Goal: Task Accomplishment & Management: Use online tool/utility

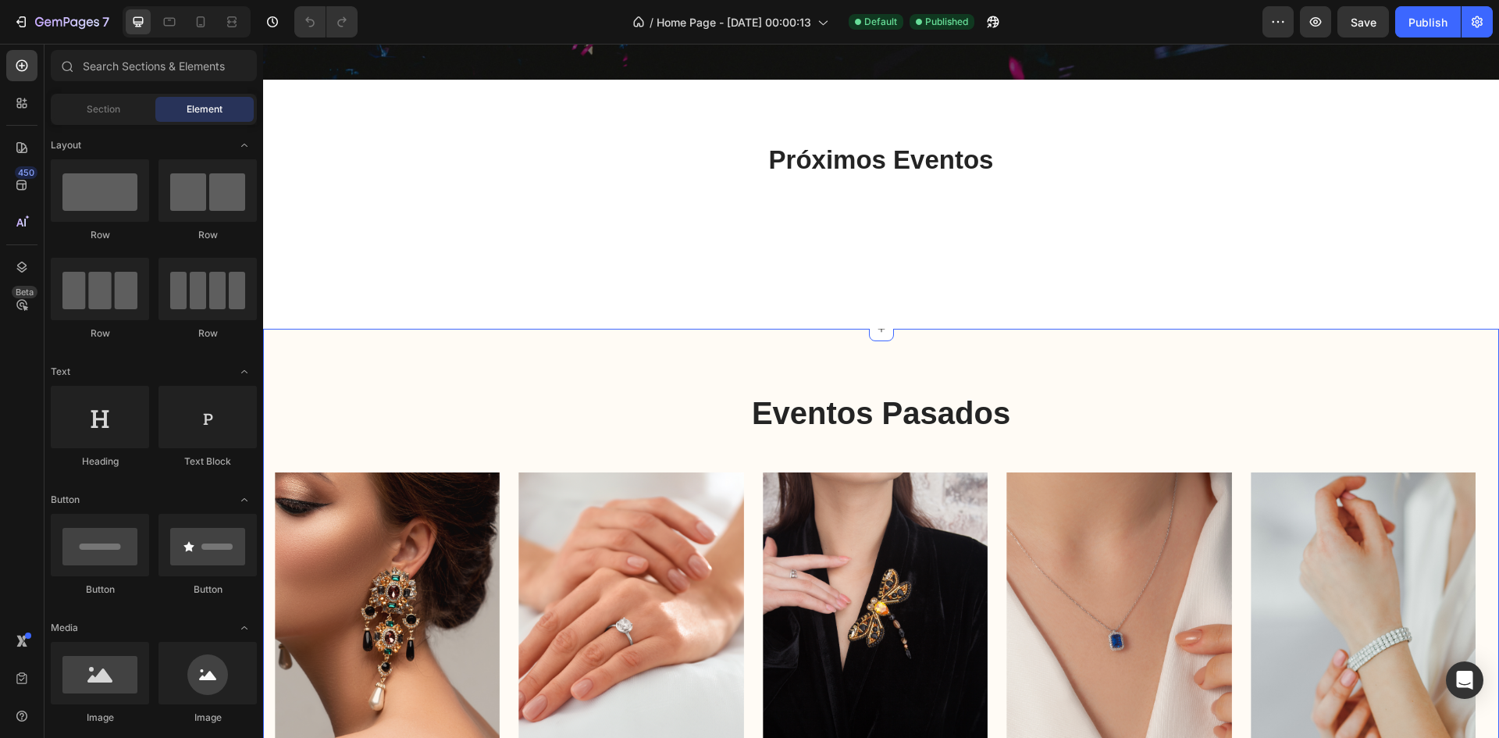
scroll to position [781, 0]
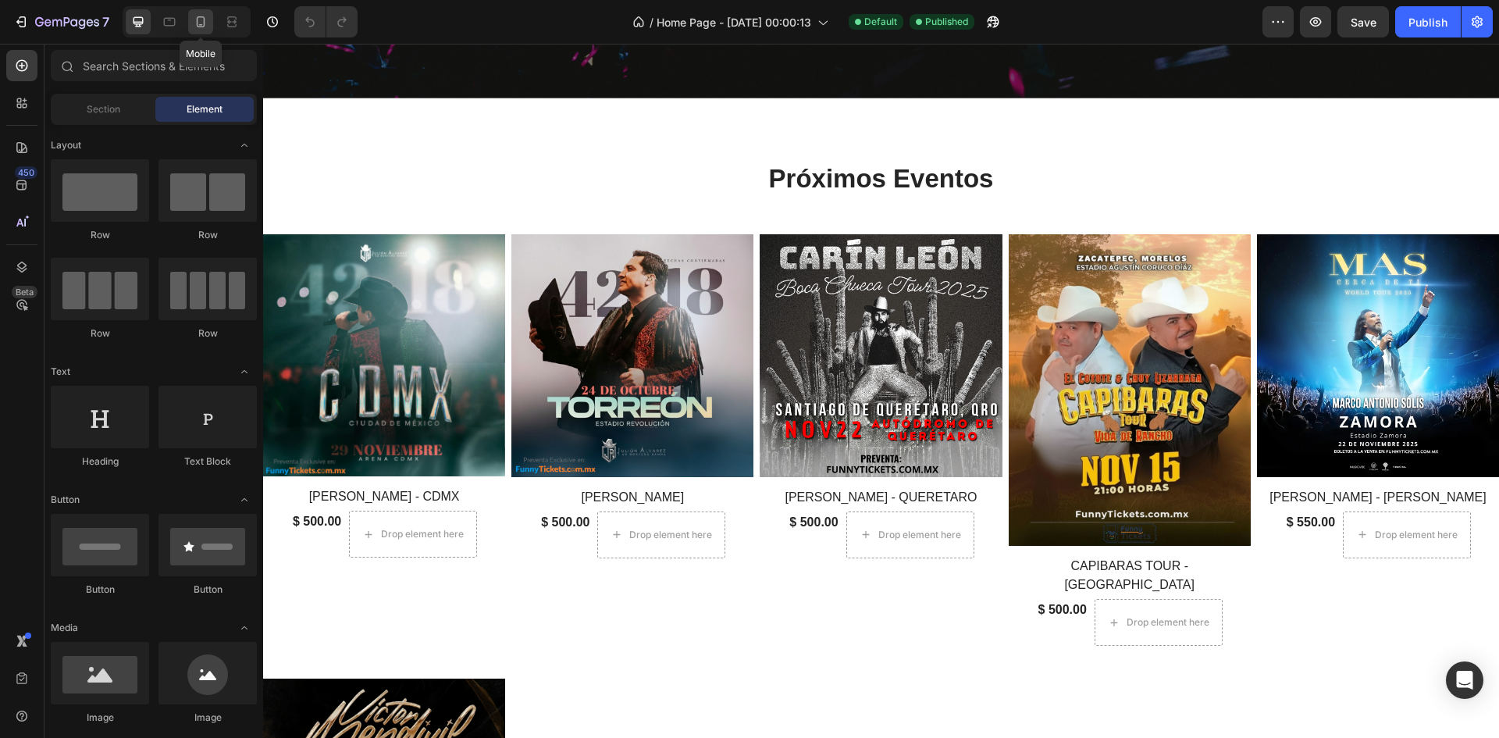
click at [198, 25] on icon at bounding box center [201, 21] width 9 height 11
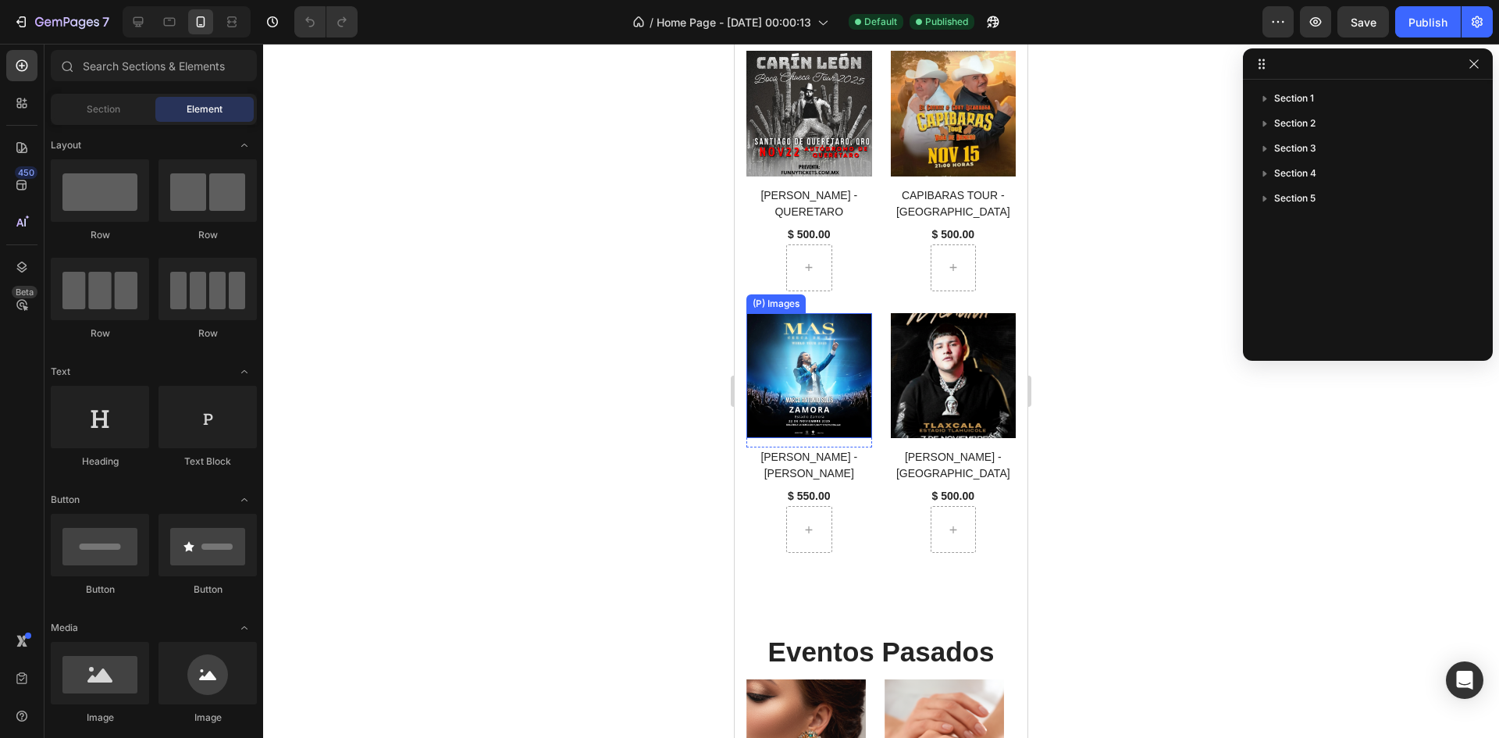
scroll to position [1093, 0]
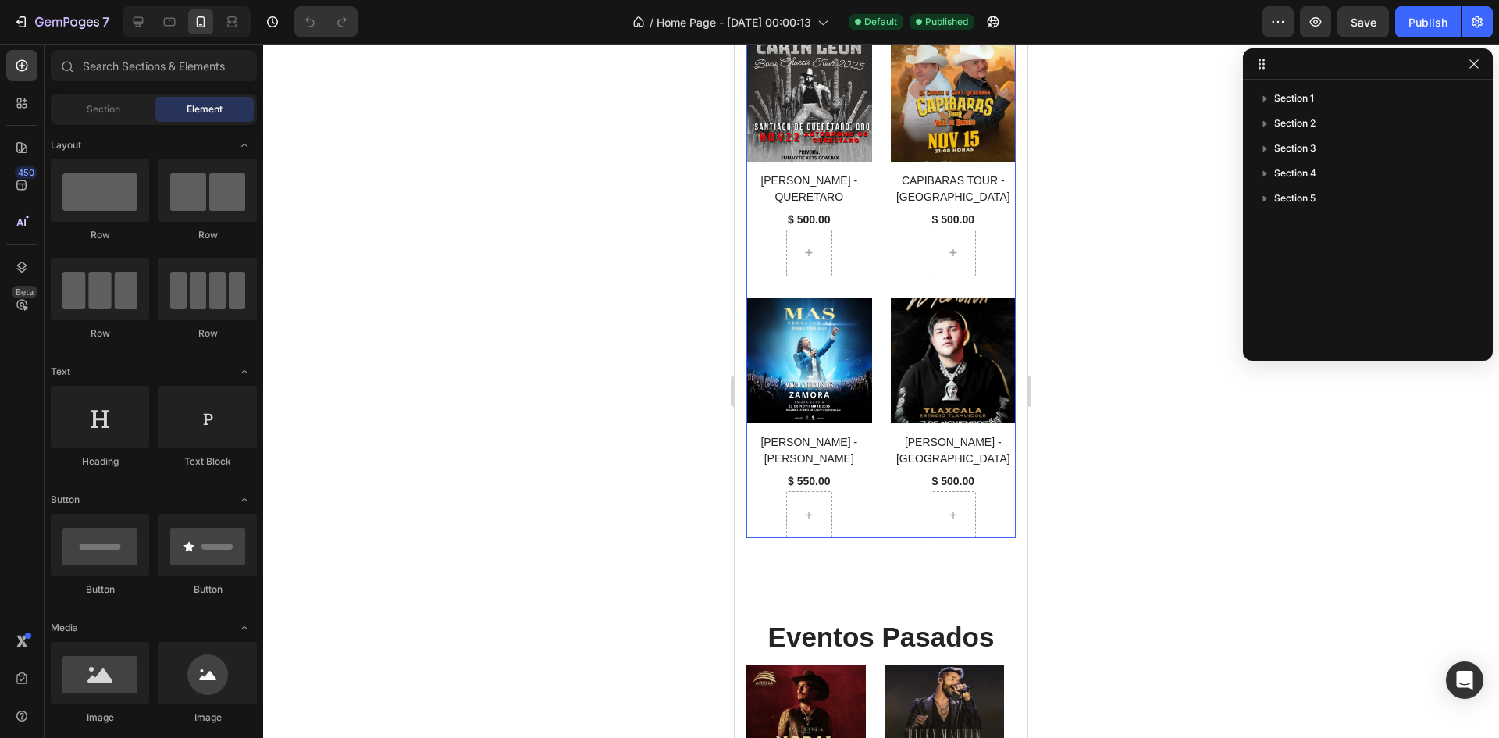
click at [881, 456] on div "(P) Images Row [PERSON_NAME] - CDMX (P) Title $ 500.00 (P) Price (P) Price Row …" at bounding box center [880, 156] width 269 height 764
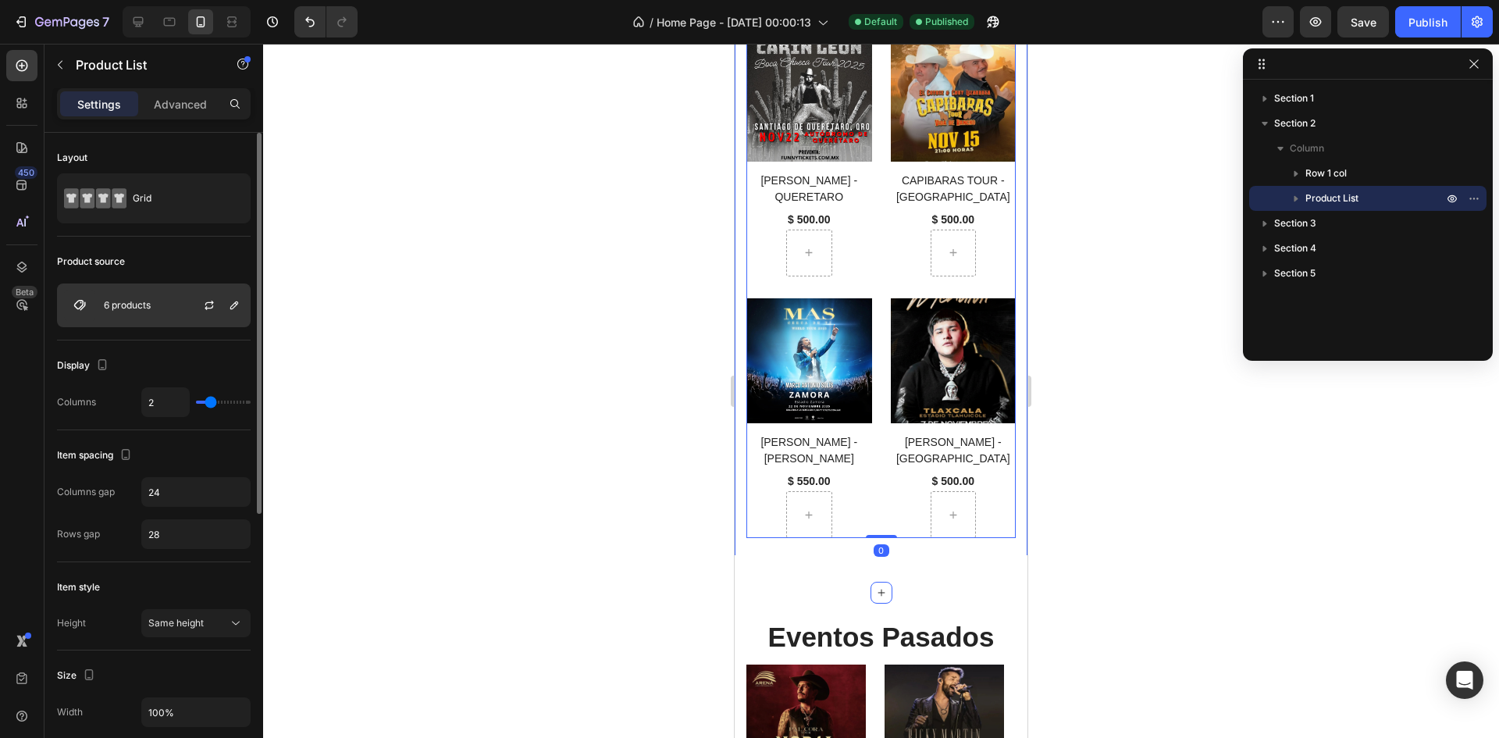
click at [185, 309] on div at bounding box center [215, 305] width 69 height 42
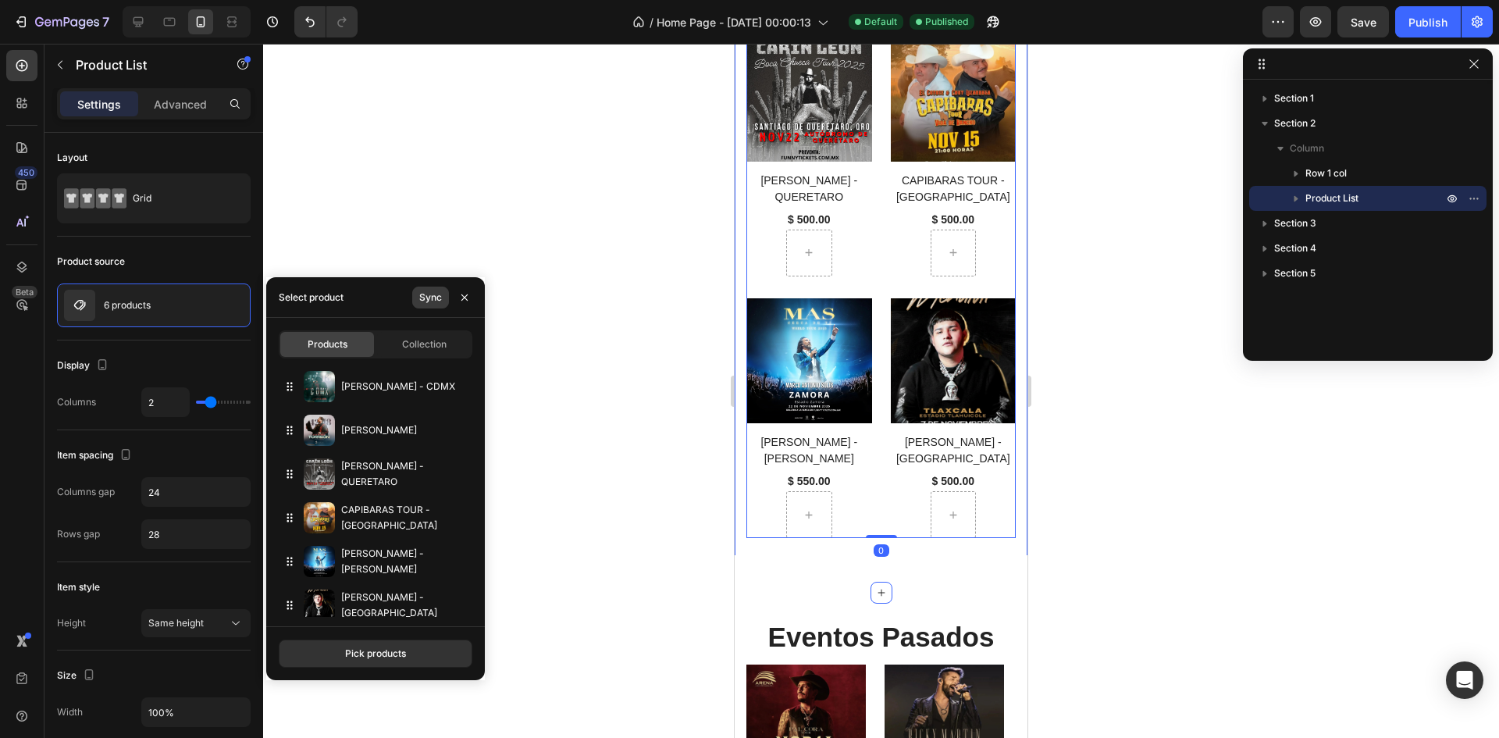
click at [442, 304] on button "Sync" at bounding box center [430, 298] width 37 height 22
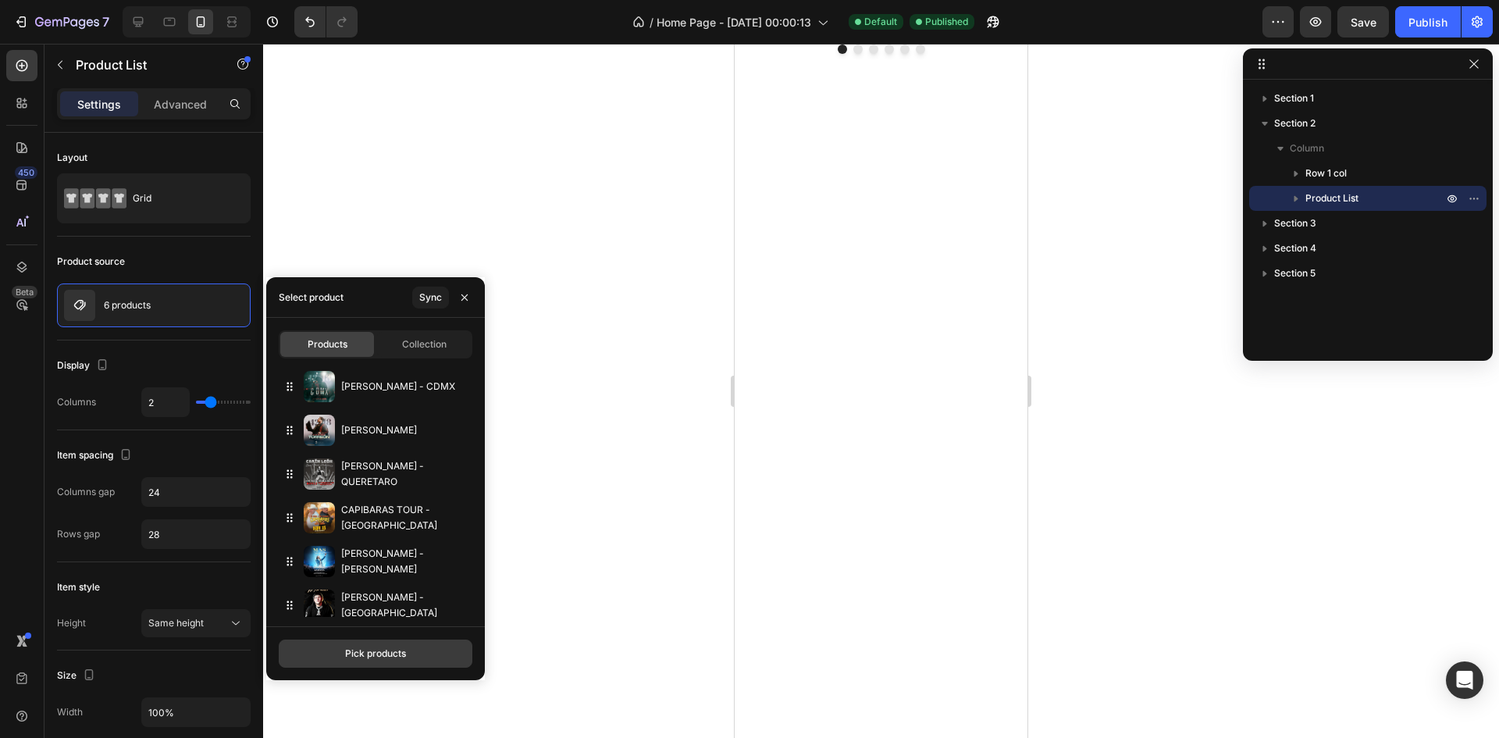
click at [415, 647] on button "Pick products" at bounding box center [376, 653] width 194 height 28
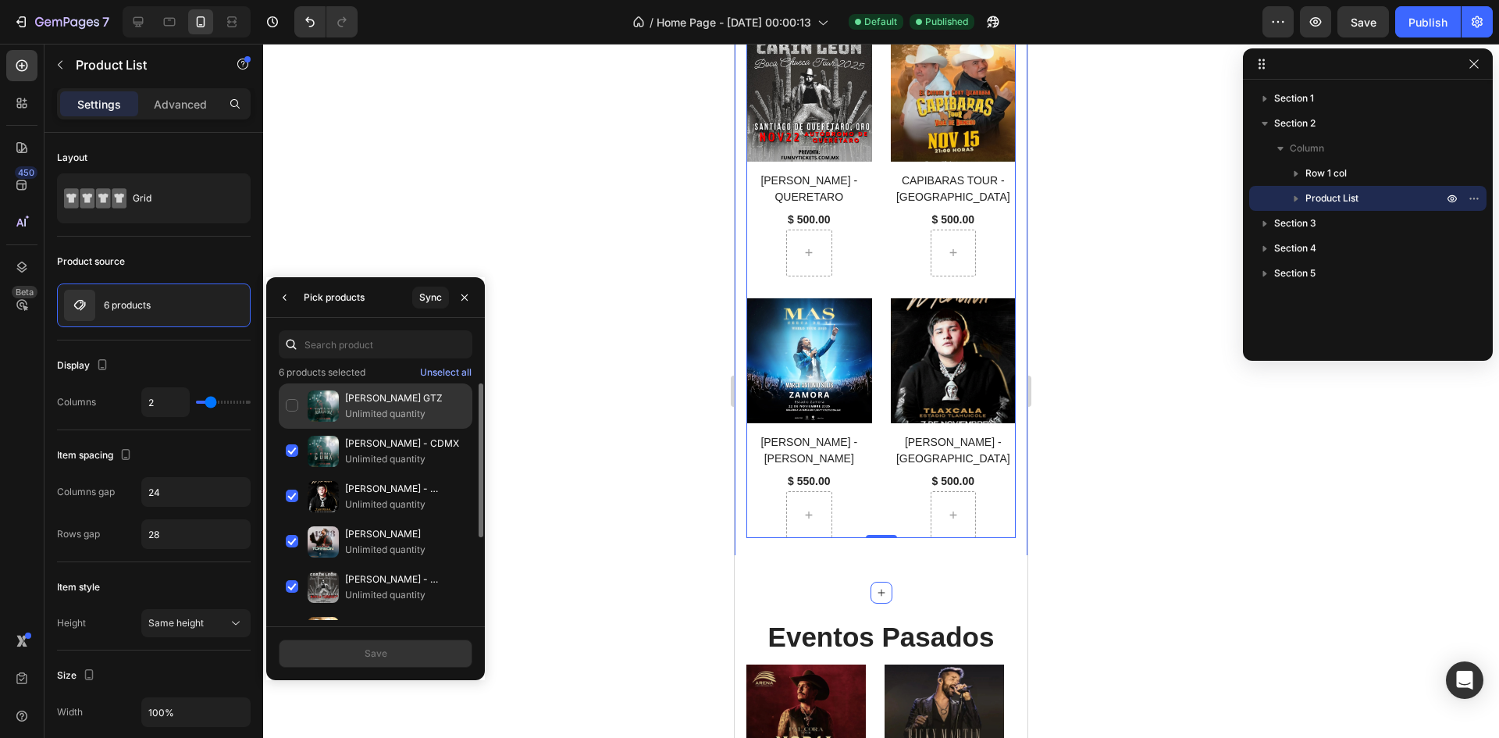
click at [383, 412] on p "Unlimited quantity" at bounding box center [405, 414] width 120 height 16
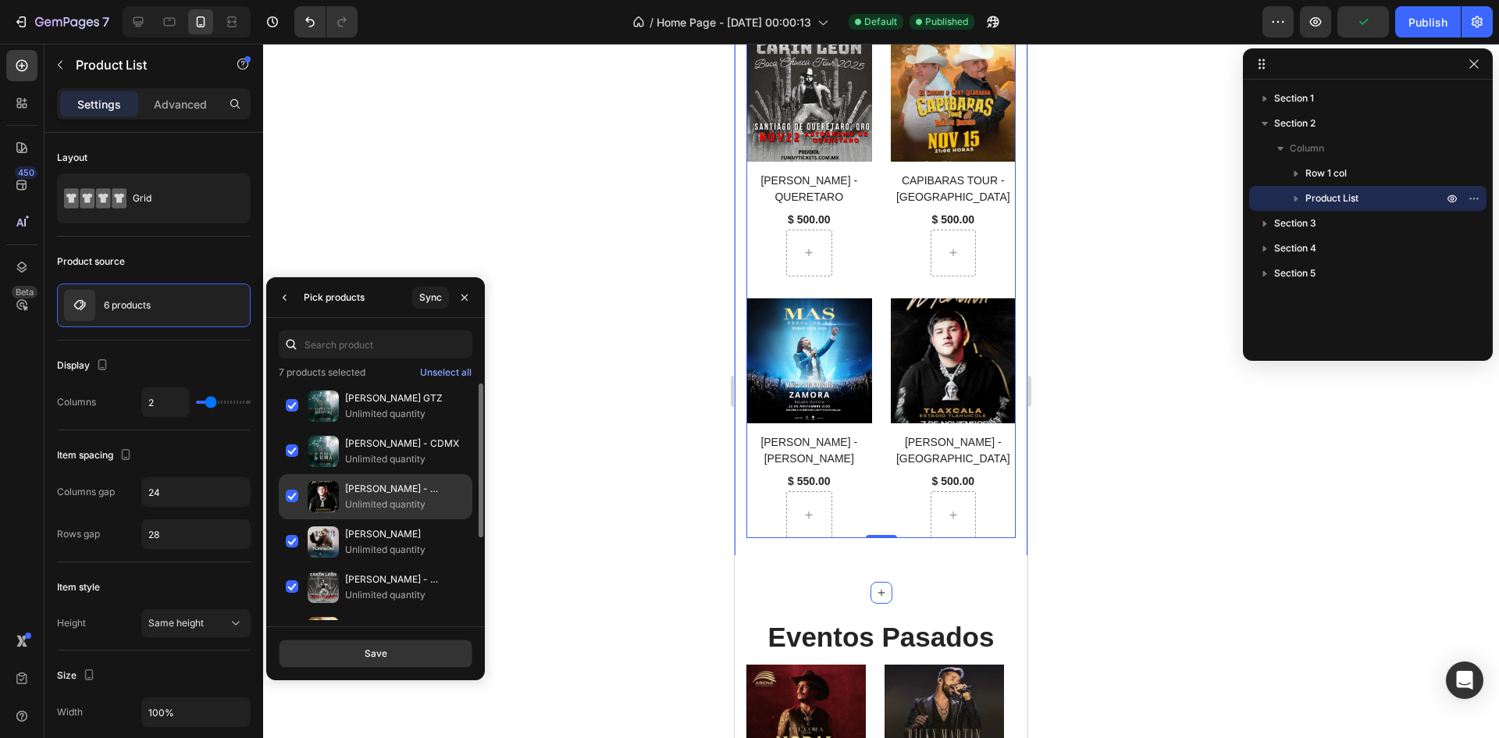
scroll to position [78, 0]
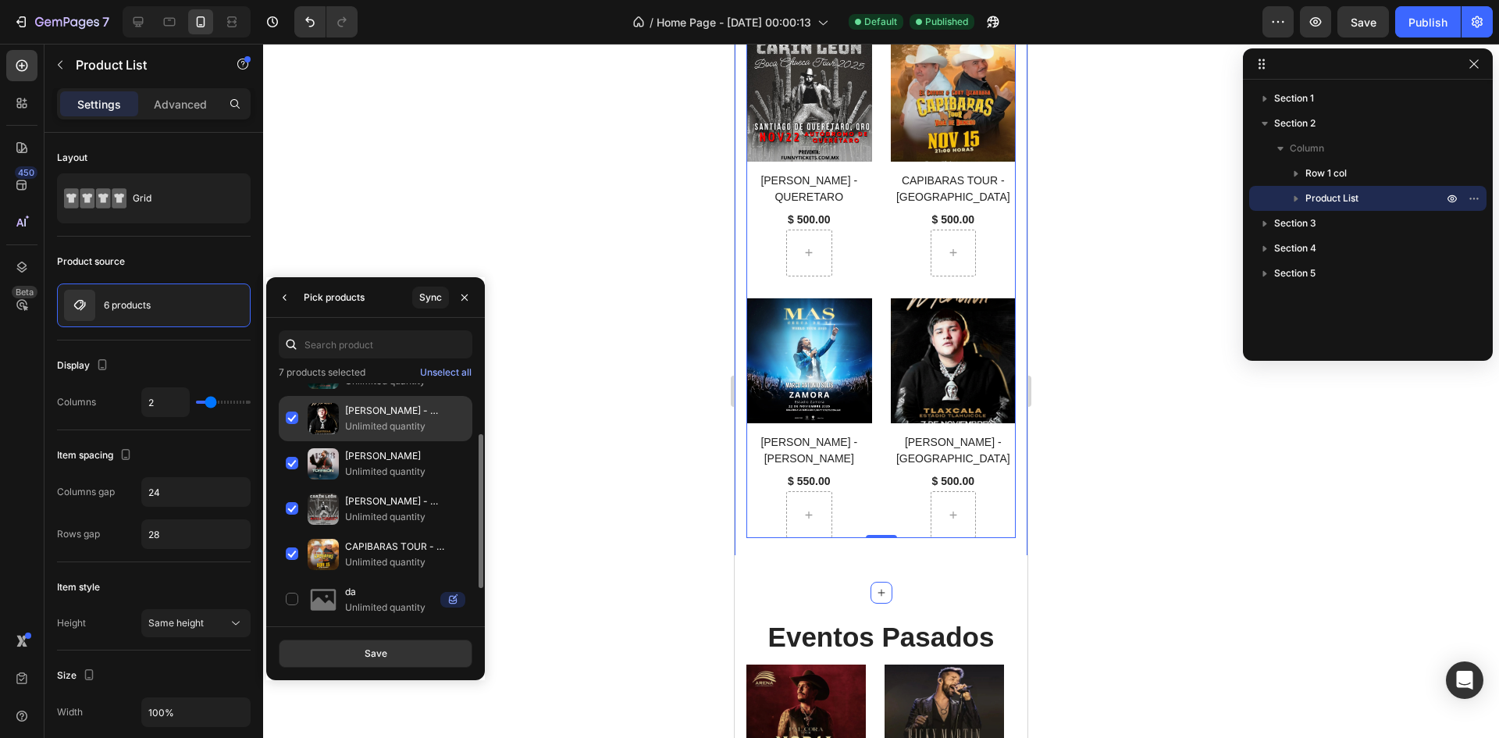
click at [374, 427] on p "Unlimited quantity" at bounding box center [405, 426] width 120 height 16
click at [382, 656] on div "Save" at bounding box center [376, 653] width 23 height 14
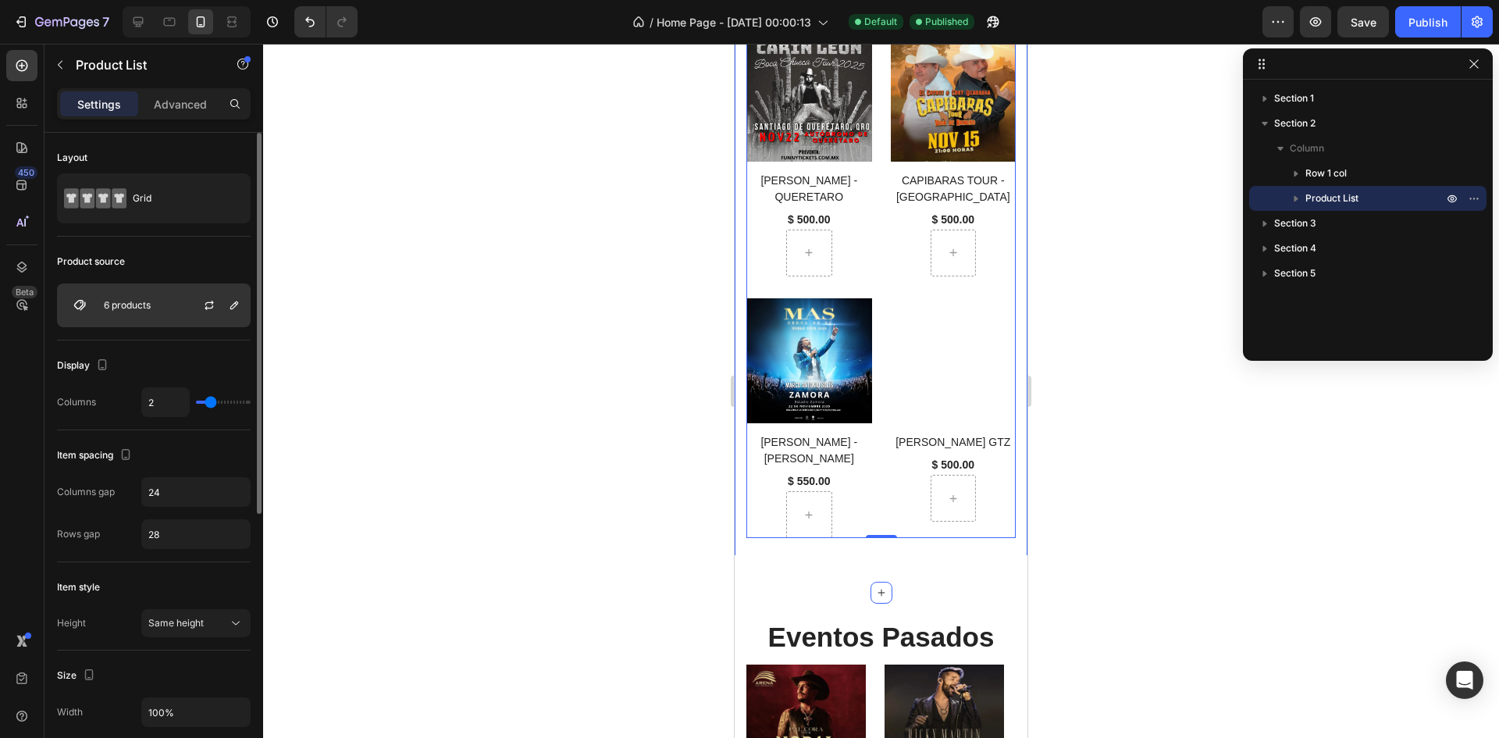
click at [179, 314] on div "6 products" at bounding box center [154, 305] width 194 height 44
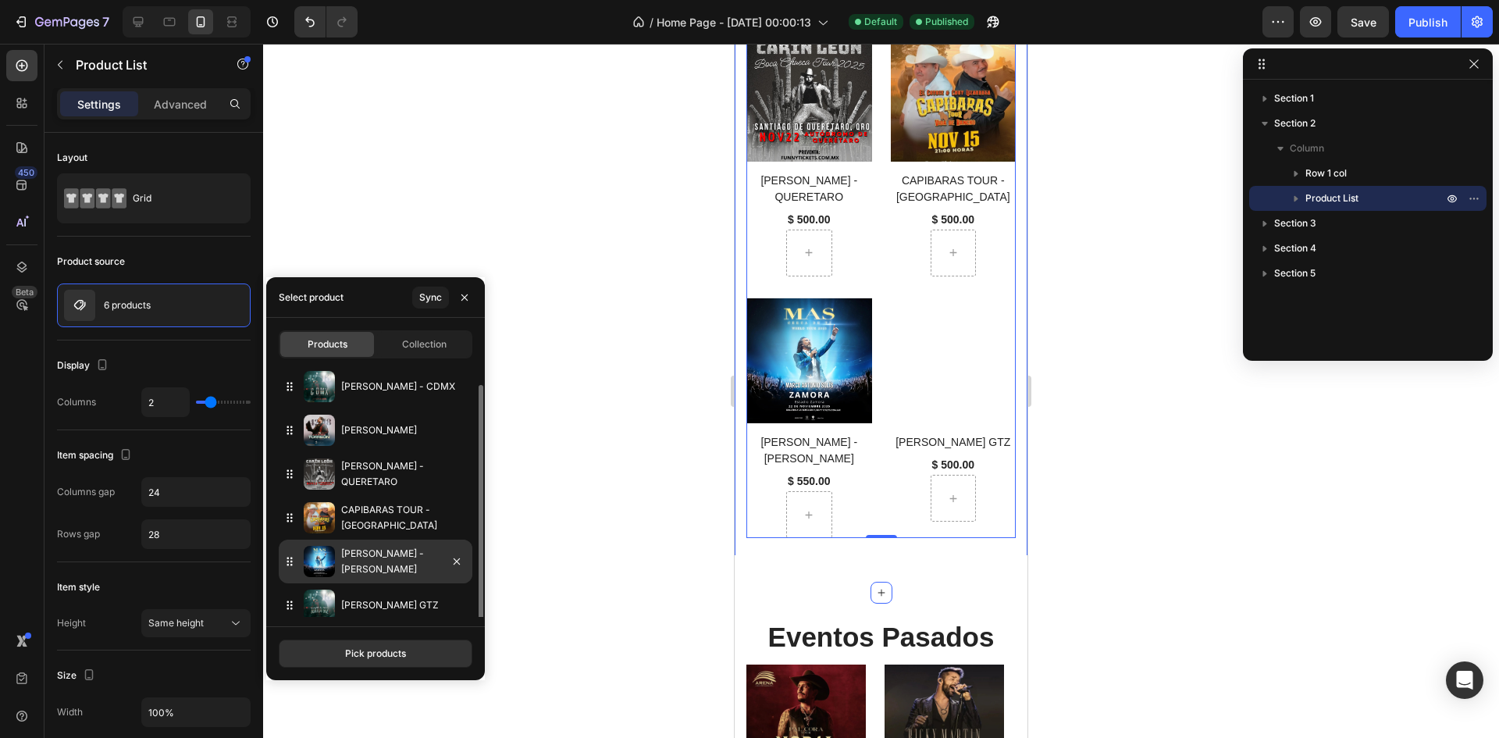
scroll to position [10, 0]
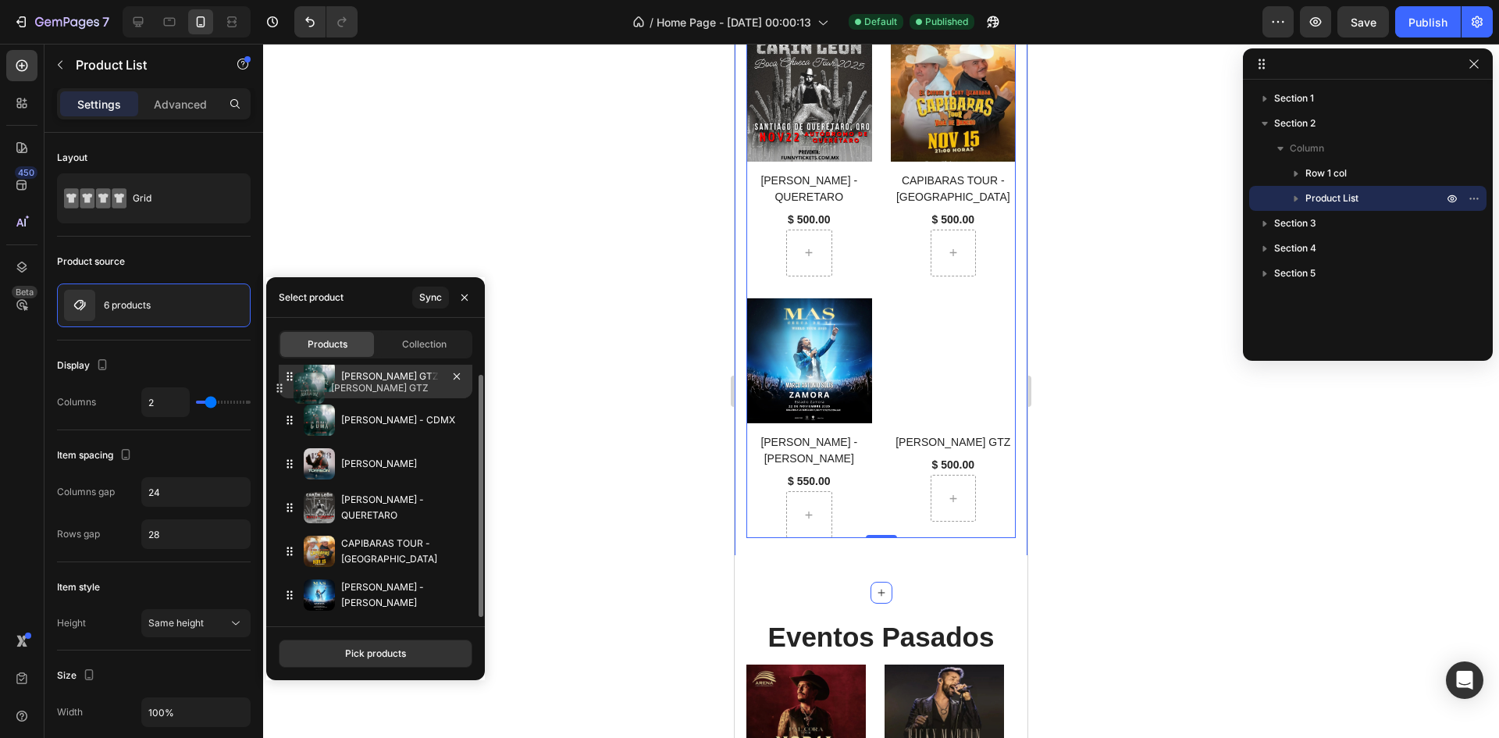
drag, startPoint x: 385, startPoint y: 587, endPoint x: 375, endPoint y: 380, distance: 207.1
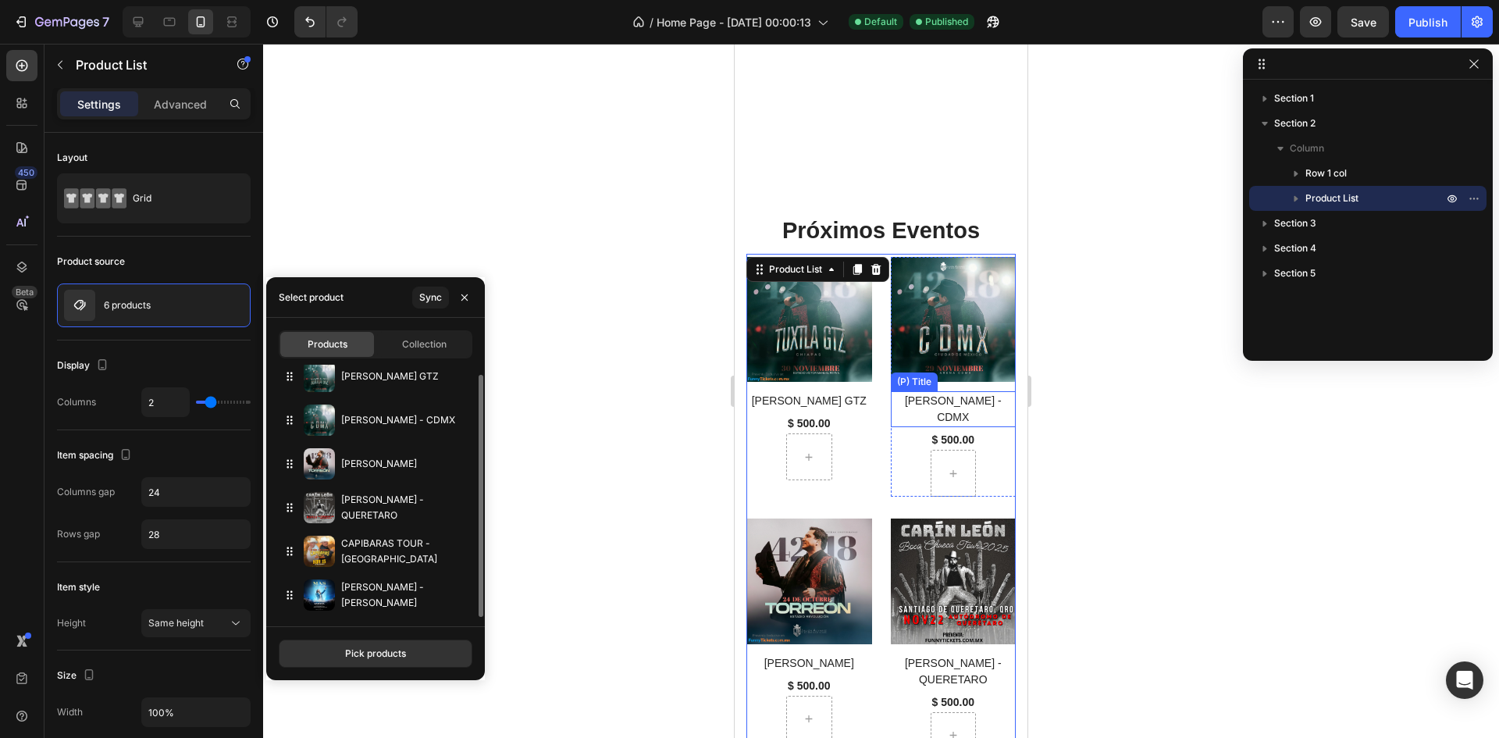
scroll to position [625, 0]
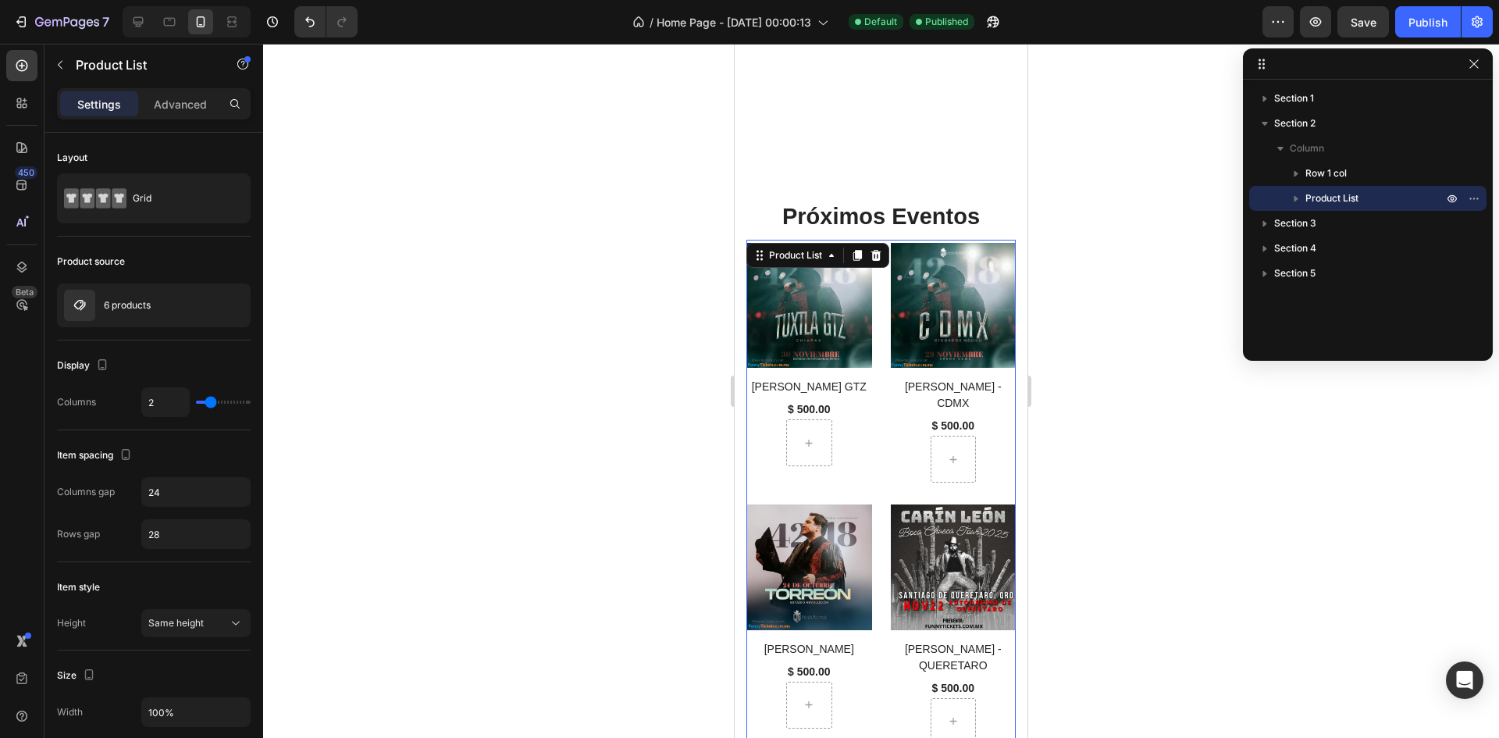
click at [1093, 308] on div at bounding box center [881, 391] width 1236 height 694
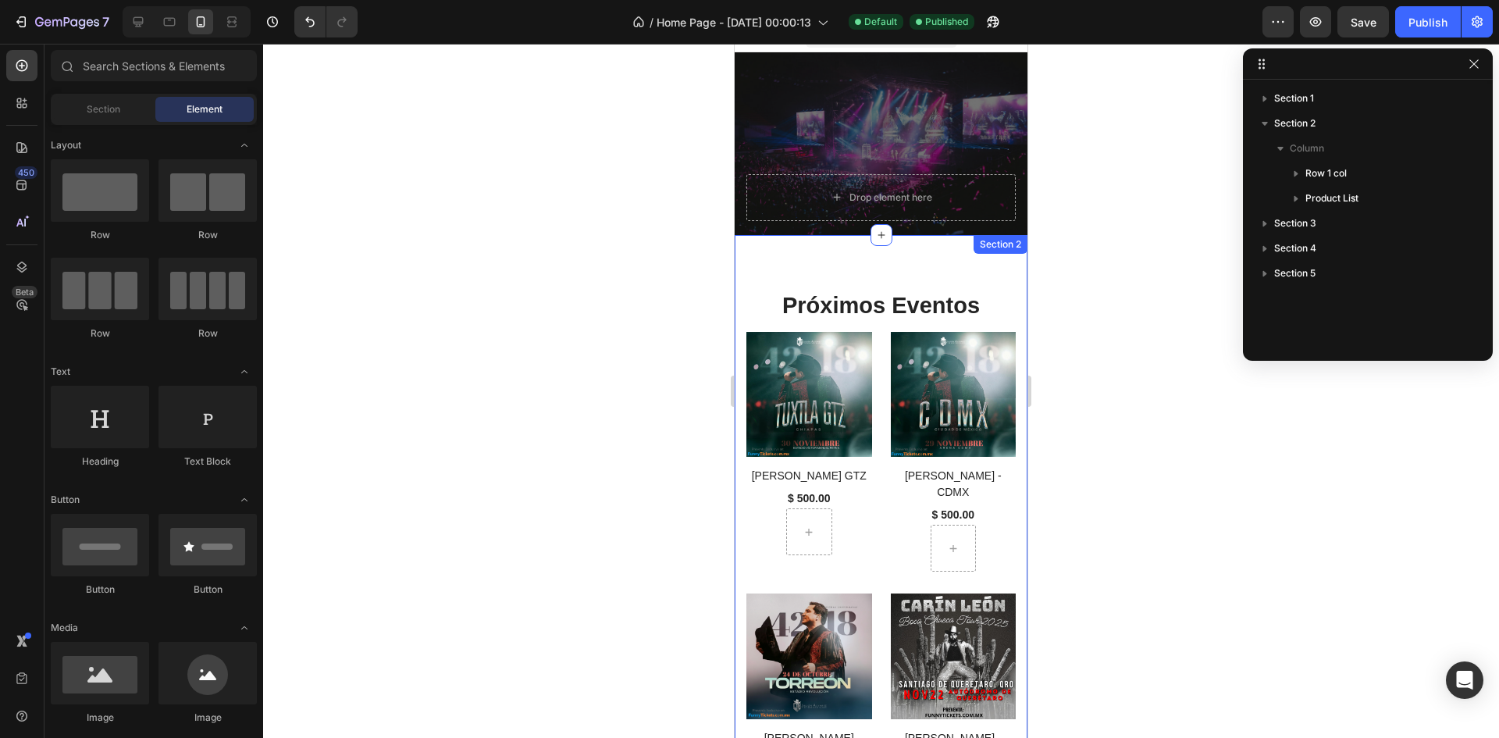
scroll to position [0, 0]
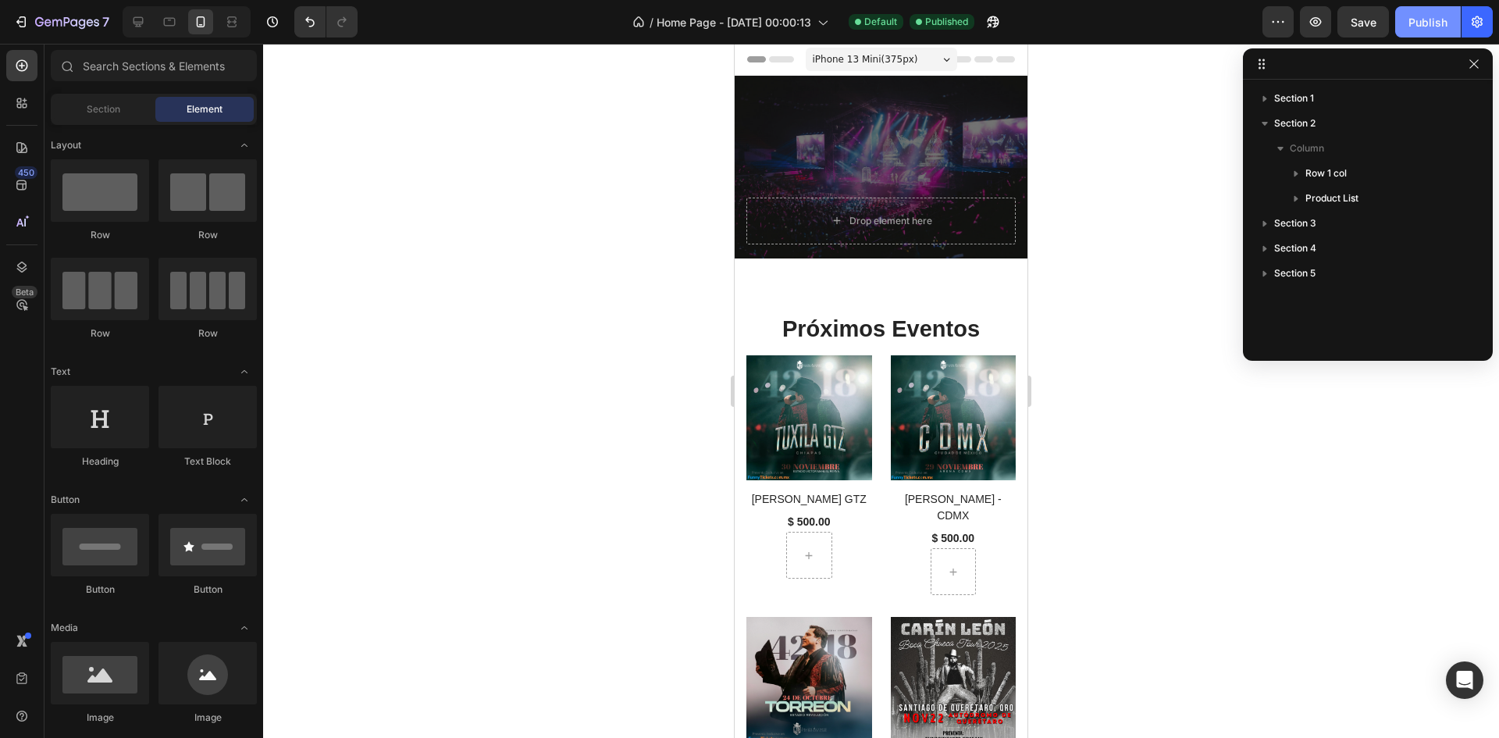
click at [1422, 20] on div "Publish" at bounding box center [1427, 22] width 39 height 16
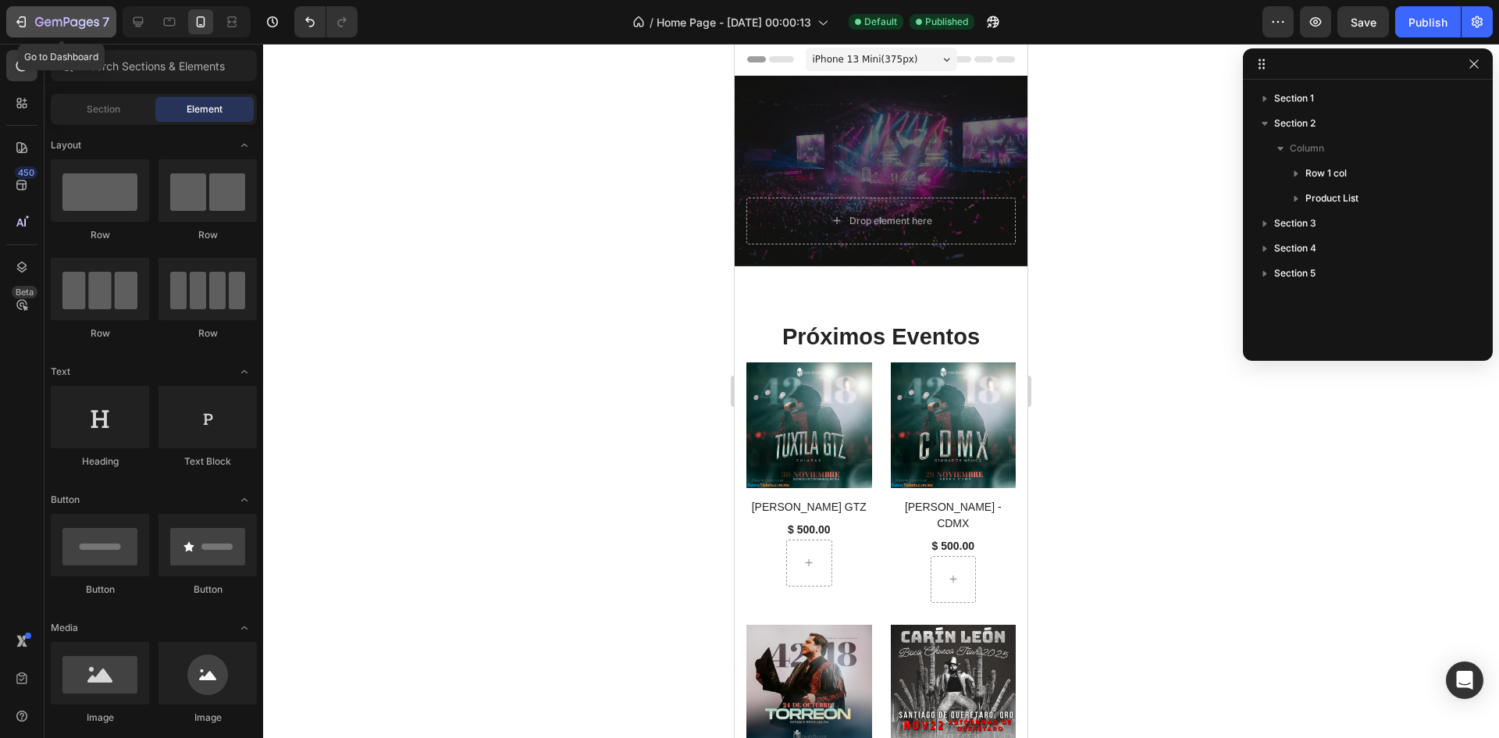
click at [66, 23] on icon "button" at bounding box center [67, 22] width 64 height 13
